Goal: Task Accomplishment & Management: Manage account settings

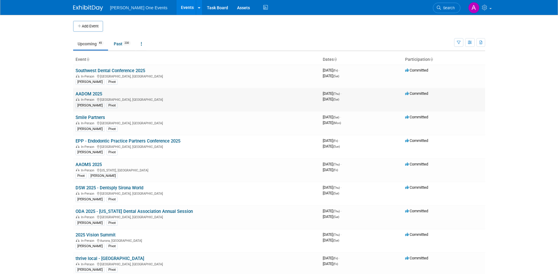
click at [84, 95] on link "AADOM 2025" at bounding box center [89, 93] width 27 height 5
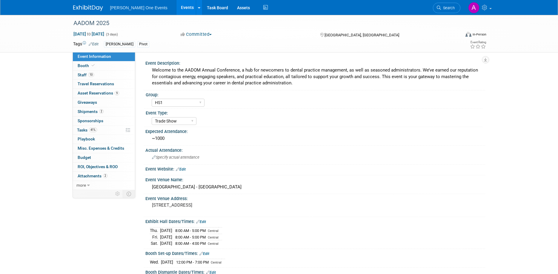
select select "HS1"
select select "Trade Show"
click at [92, 95] on span "Asset Reservations 9" at bounding box center [99, 93] width 42 height 5
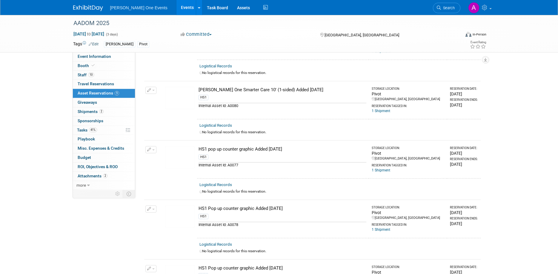
scroll to position [259, 0]
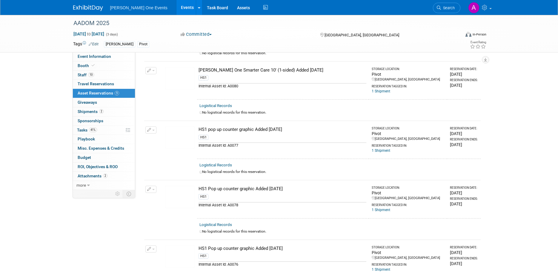
drag, startPoint x: 267, startPoint y: 217, endPoint x: 261, endPoint y: 191, distance: 26.2
click at [270, 204] on td "HS1 Pop up counter graphic Added June 2025 HS1 Internal Asset Id: A0078" at bounding box center [283, 199] width 172 height 38
click at [261, 191] on div "HS1 Pop up counter graphic Added June 2025" at bounding box center [283, 189] width 168 height 6
click at [176, 72] on img at bounding box center [180, 78] width 30 height 22
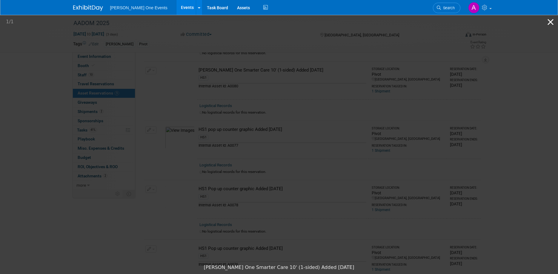
click at [547, 19] on button "Close gallery" at bounding box center [550, 22] width 15 height 14
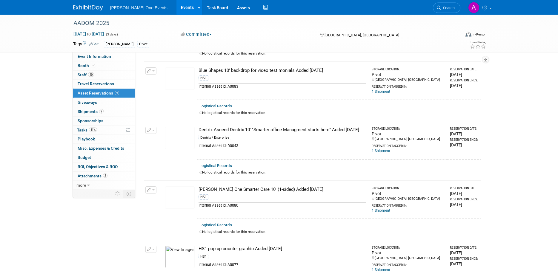
scroll to position [139, 0]
click at [180, 136] on img at bounding box center [180, 139] width 30 height 22
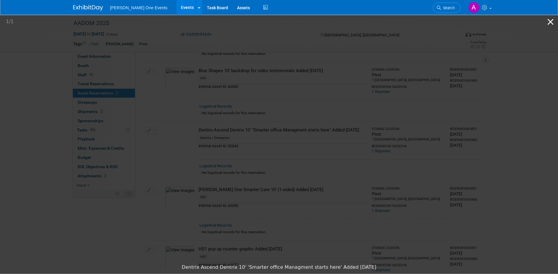
click at [547, 24] on button "Close gallery" at bounding box center [550, 22] width 15 height 14
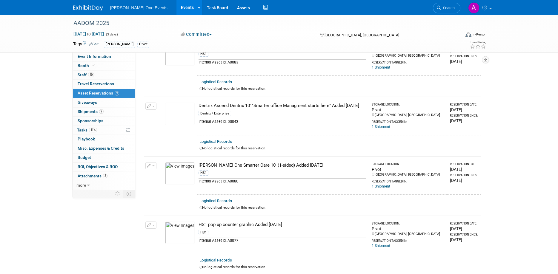
scroll to position [168, 0]
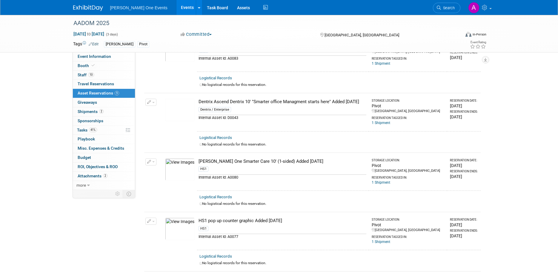
click at [186, 170] on img at bounding box center [180, 170] width 30 height 22
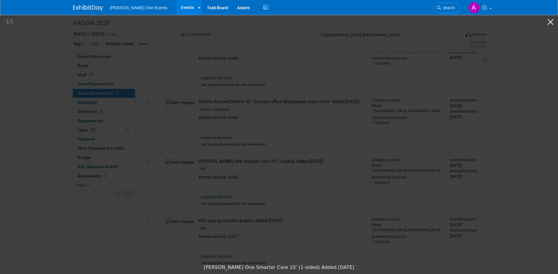
click at [346, 138] on img at bounding box center [279, 138] width 134 height 0
